Goal: Obtain resource: Download file/media

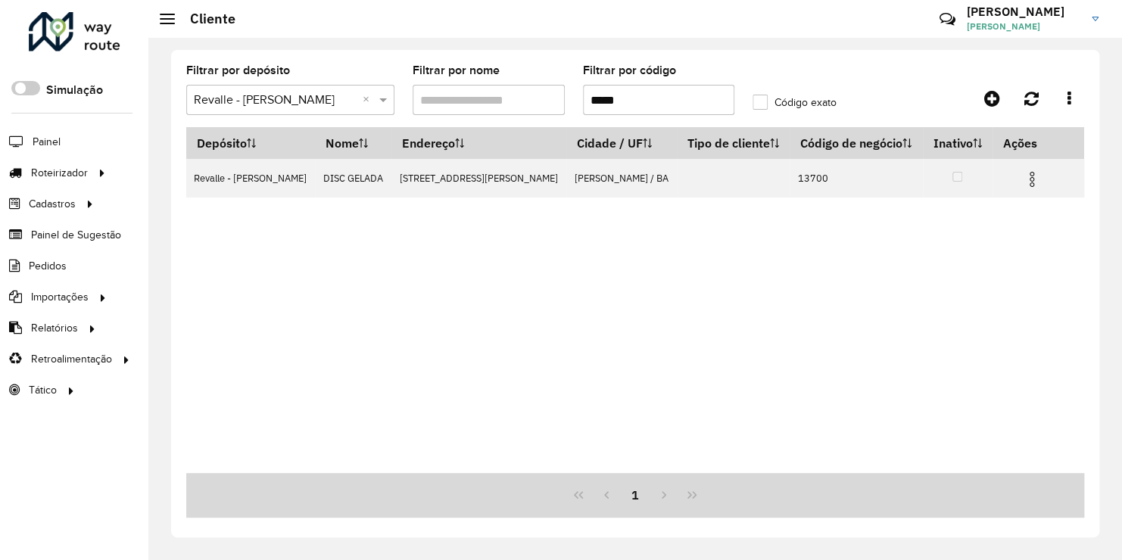
drag, startPoint x: 623, startPoint y: 100, endPoint x: 586, endPoint y: 100, distance: 37.1
click at [604, 100] on input "*****" at bounding box center [658, 100] width 151 height 30
type input "*"
click at [641, 219] on hb-app "Aguarde... Pop-up bloqueado! Seu navegador bloqueou automáticamente a abertura …" at bounding box center [561, 280] width 1122 height 560
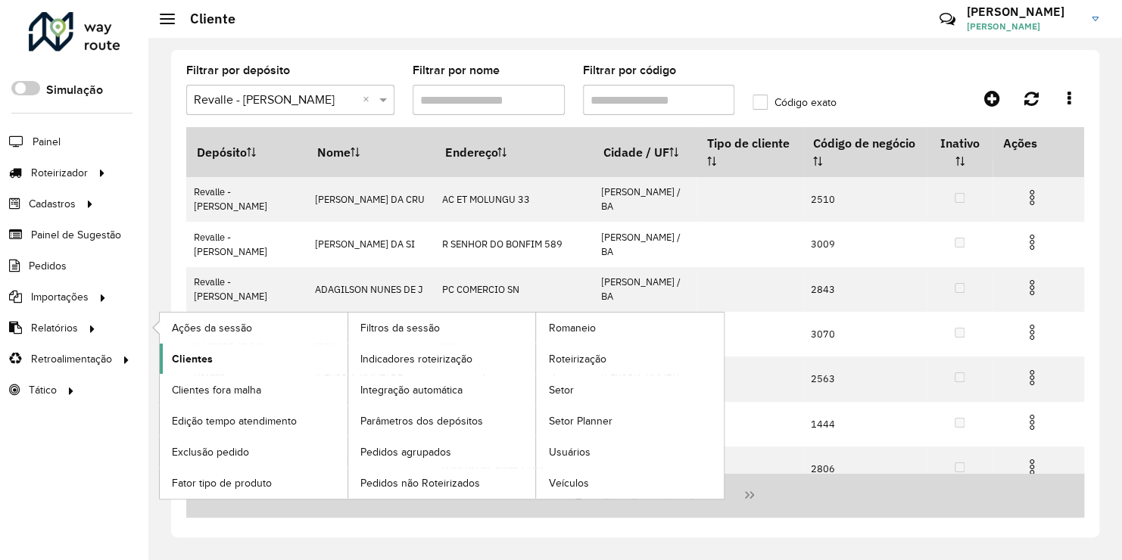
click at [198, 354] on span "Clientes" at bounding box center [192, 359] width 41 height 16
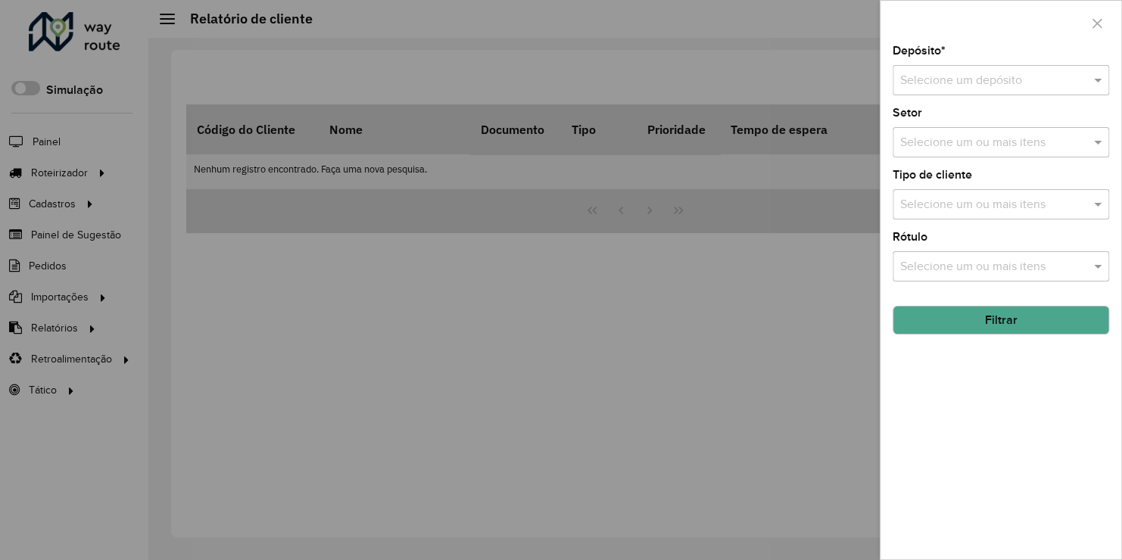
click at [994, 86] on input "text" at bounding box center [985, 81] width 171 height 18
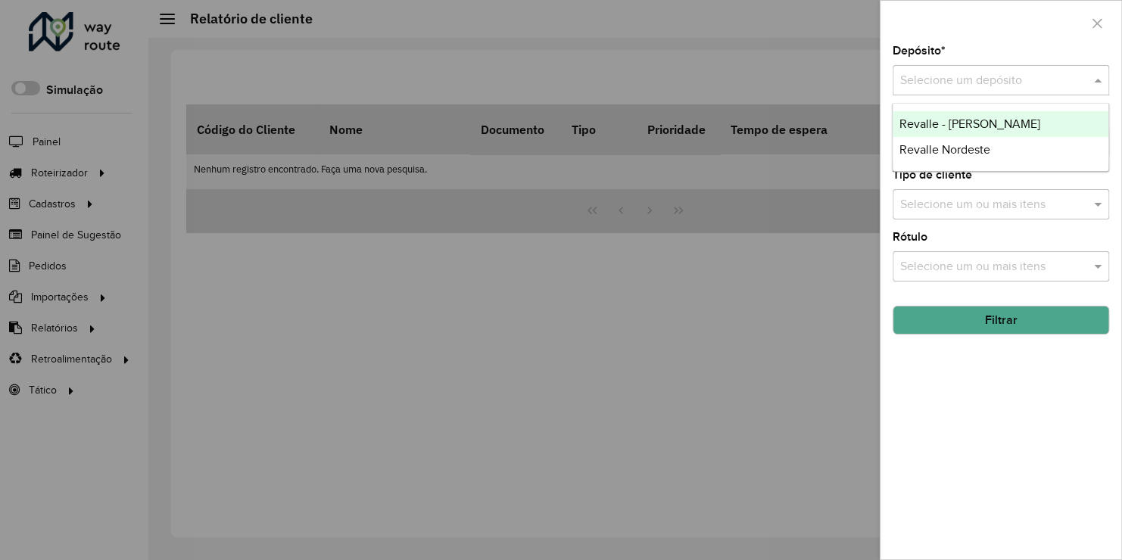
click at [988, 124] on span "Revalle - [PERSON_NAME]" at bounding box center [969, 123] width 141 height 13
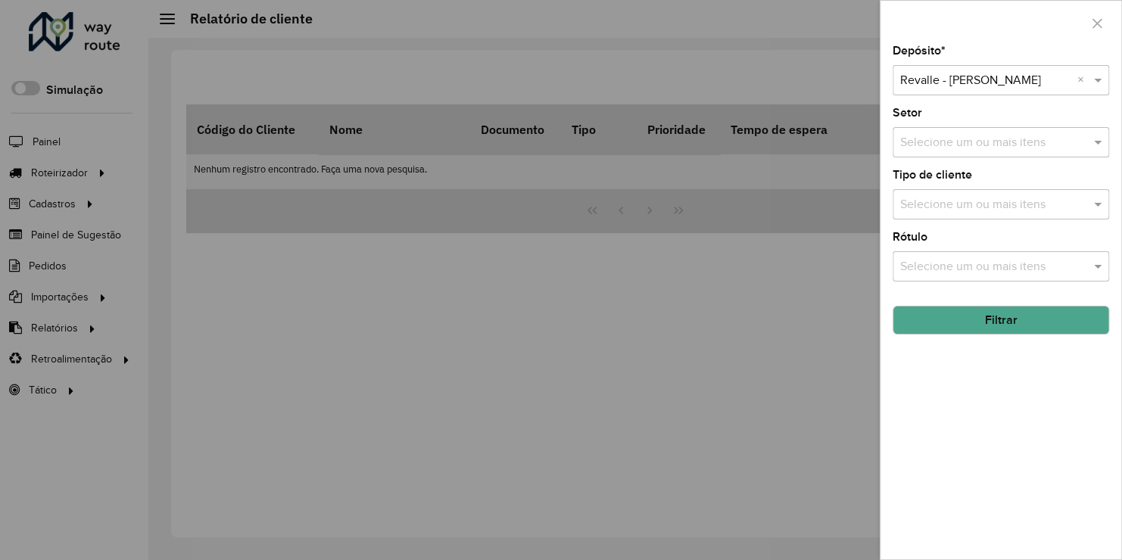
click at [978, 309] on button "Filtrar" at bounding box center [1001, 320] width 217 height 29
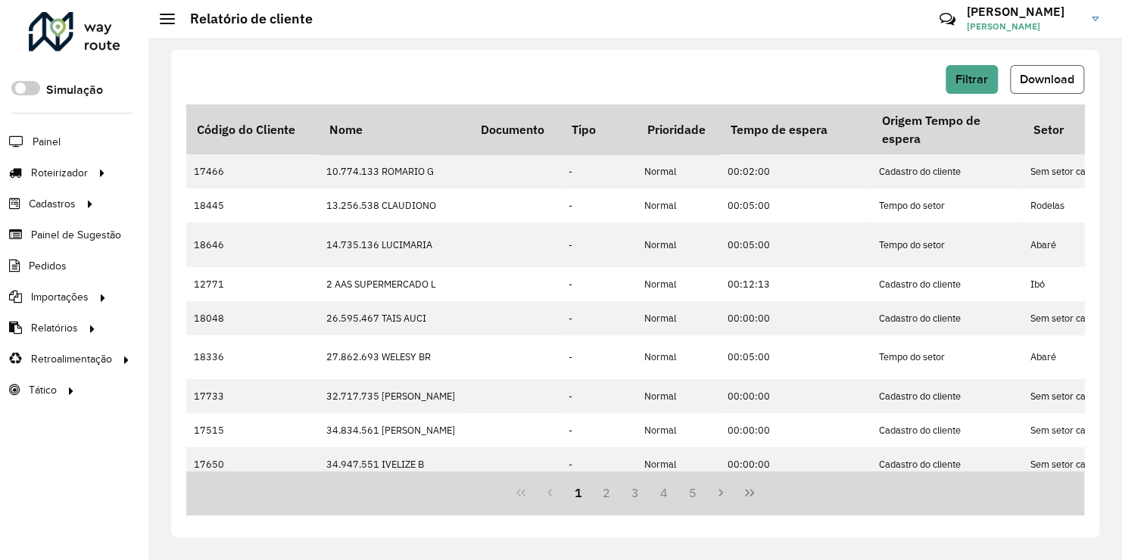
click at [1050, 86] on button "Download" at bounding box center [1047, 79] width 74 height 29
